Goal: Find specific page/section: Find specific page/section

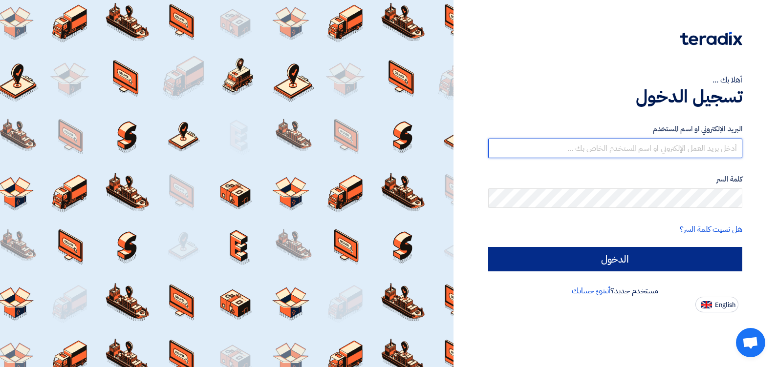
type input "[EMAIL_ADDRESS][DOMAIN_NAME]"
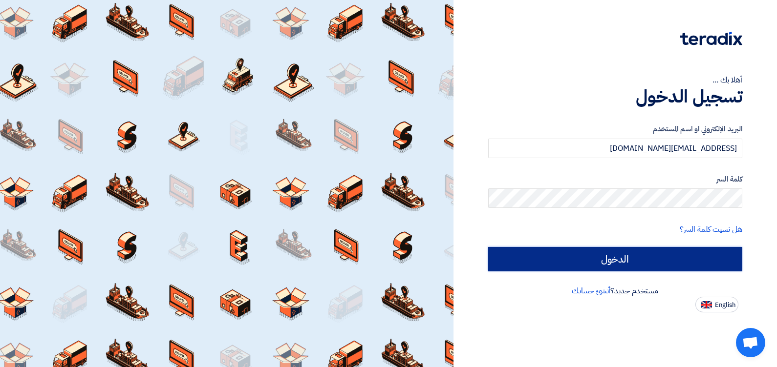
click at [548, 253] on input "الدخول" at bounding box center [615, 259] width 254 height 24
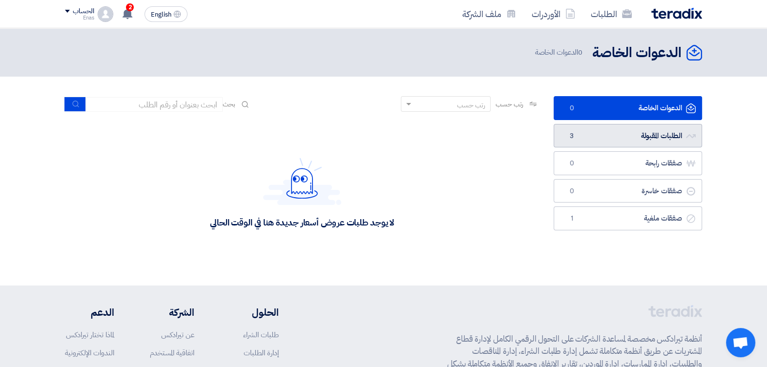
click at [613, 143] on link "الطلبات المقبولة الطلبات المقبولة 3" at bounding box center [628, 136] width 148 height 24
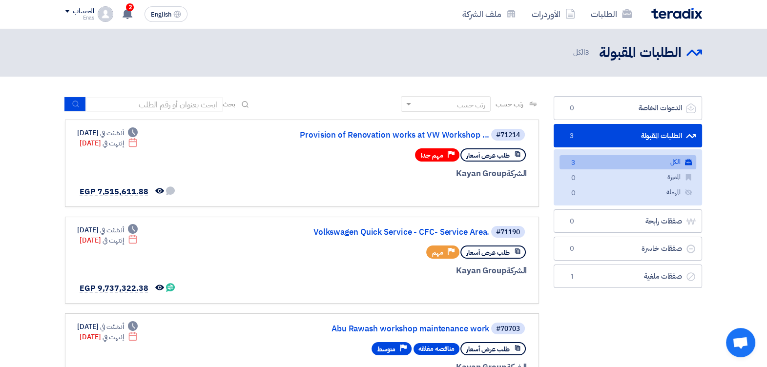
click at [1, 177] on section "الدعوات الخاصة الدعوات الخاصة 0 الطلبات المقبولة الطلبات المقبولة 3 الكل الكل 3…" at bounding box center [383, 254] width 767 height 354
click at [18, 167] on section "الدعوات الخاصة الدعوات الخاصة 0 الطلبات المقبولة الطلبات المقبولة 3 الكل الكل 3…" at bounding box center [383, 254] width 767 height 354
